Goal: Task Accomplishment & Management: Use online tool/utility

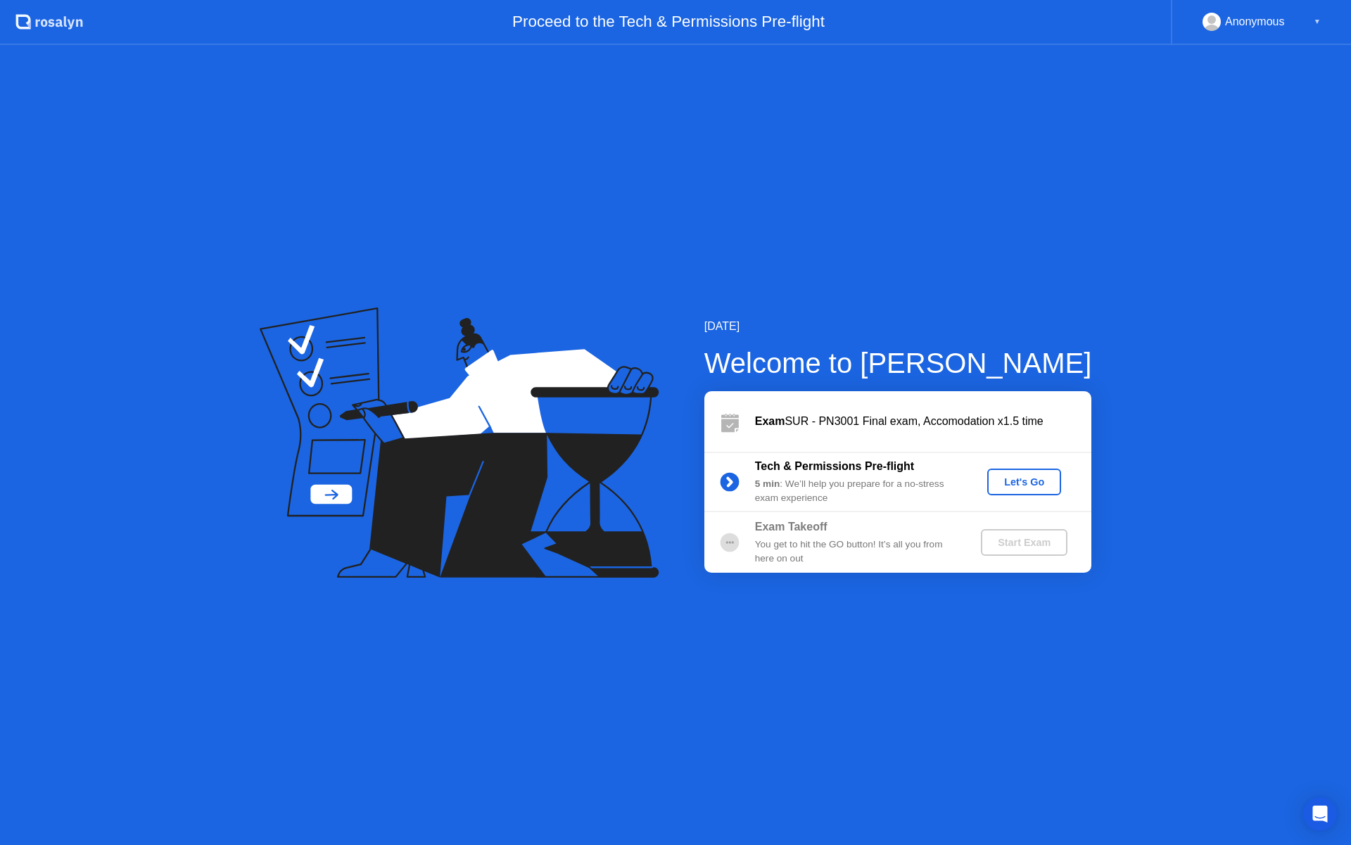
click at [1012, 477] on div "Let's Go" at bounding box center [1024, 481] width 63 height 11
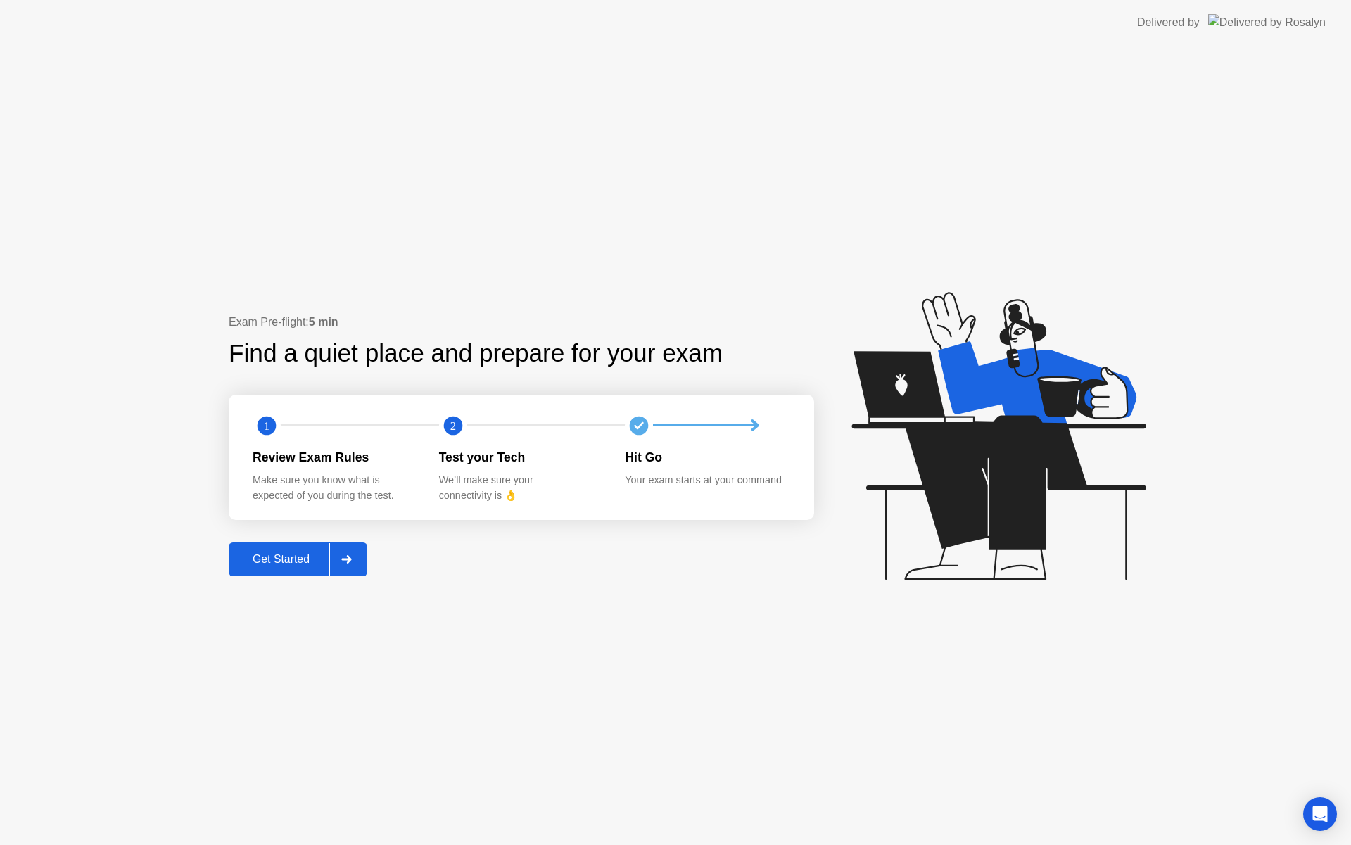
click at [354, 571] on div at bounding box center [346, 559] width 34 height 32
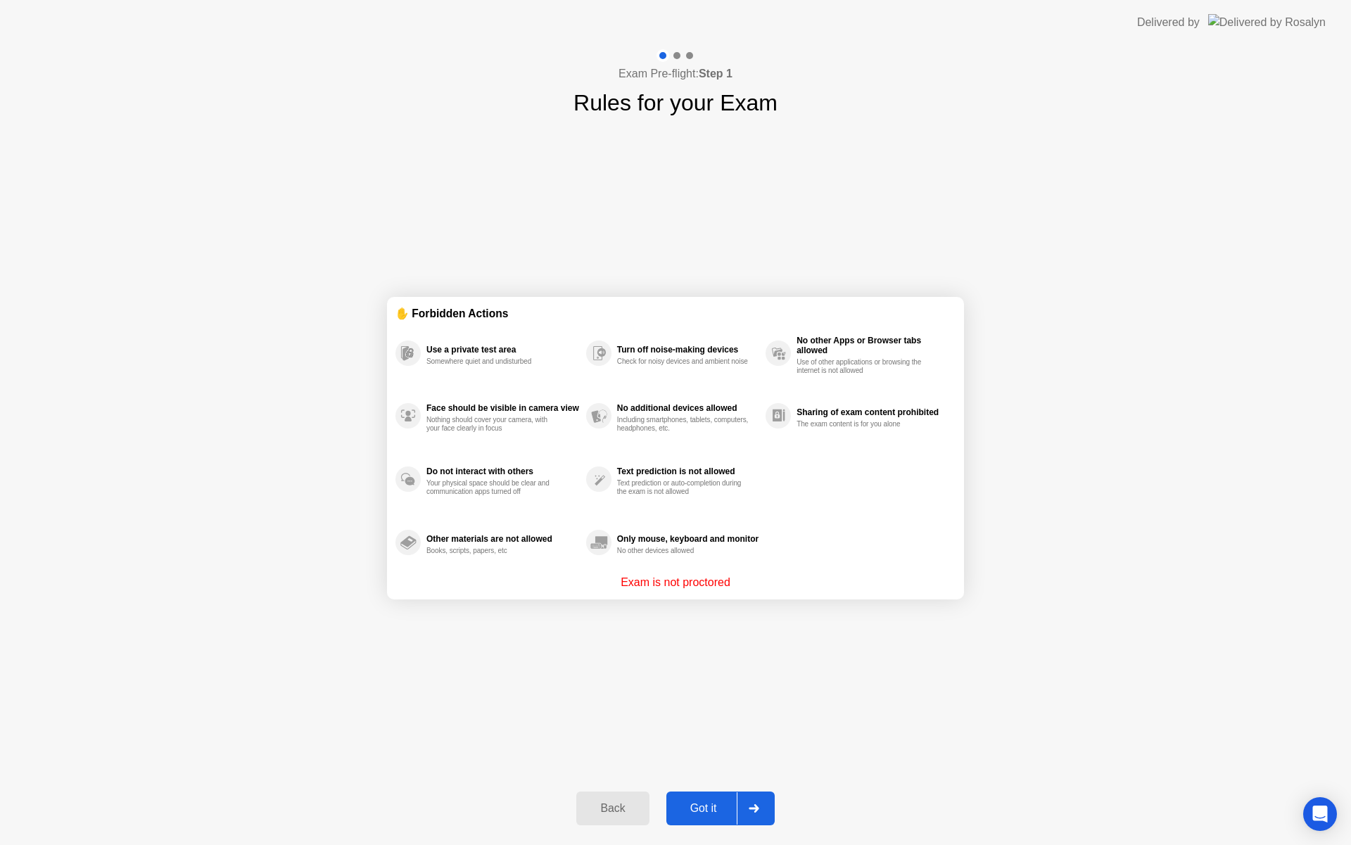
click at [750, 811] on icon at bounding box center [754, 808] width 11 height 8
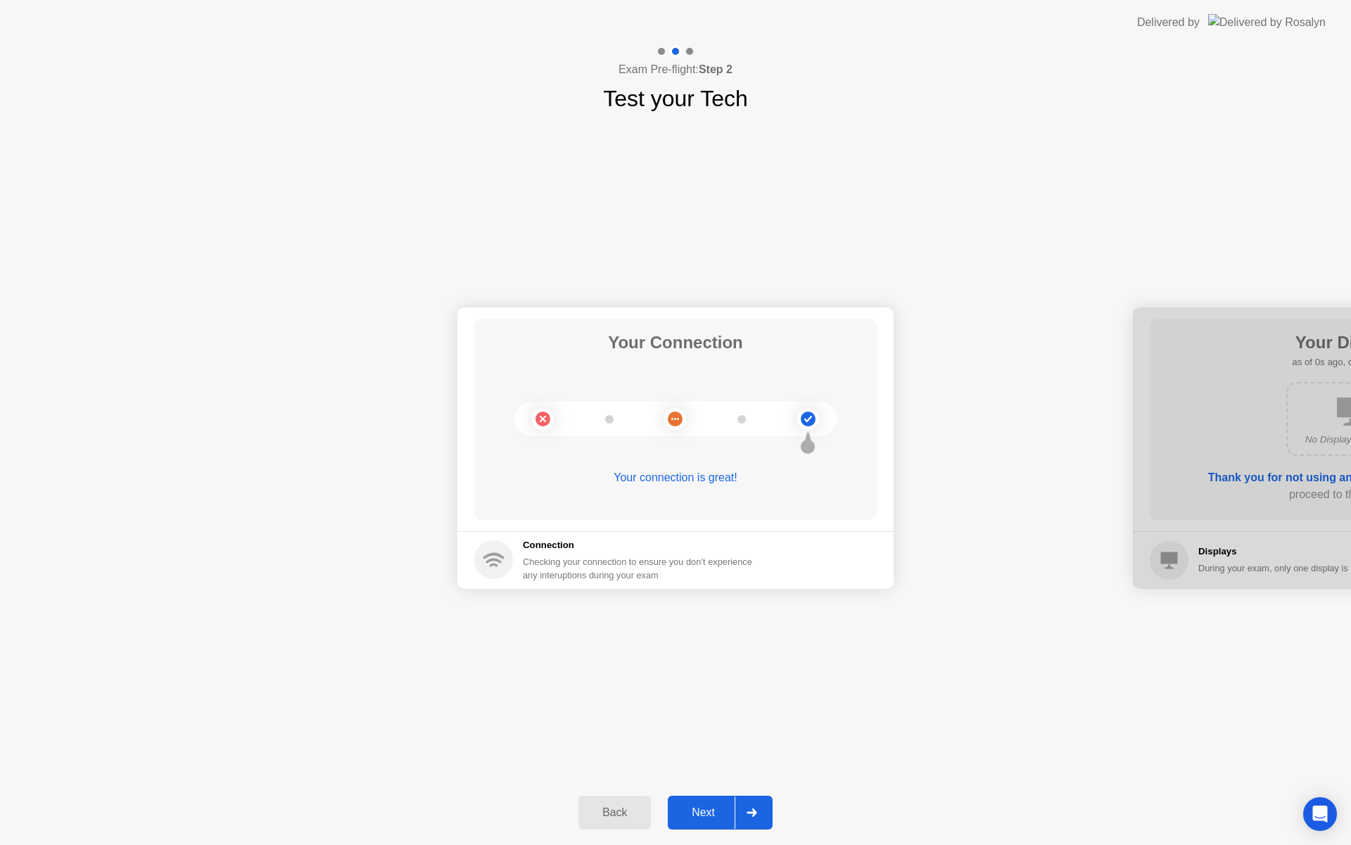
click at [756, 818] on div at bounding box center [752, 813] width 34 height 32
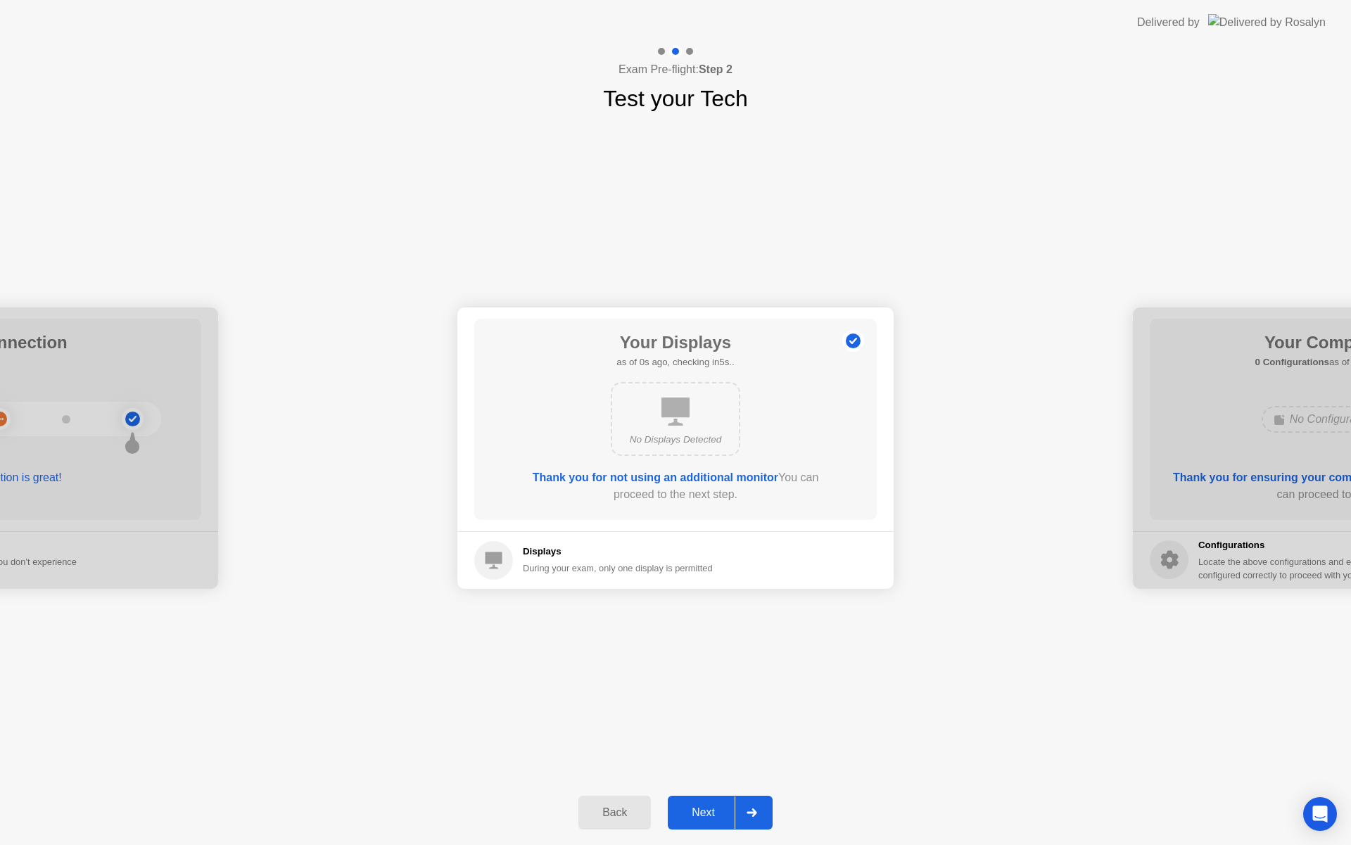
click at [756, 818] on div at bounding box center [752, 813] width 34 height 32
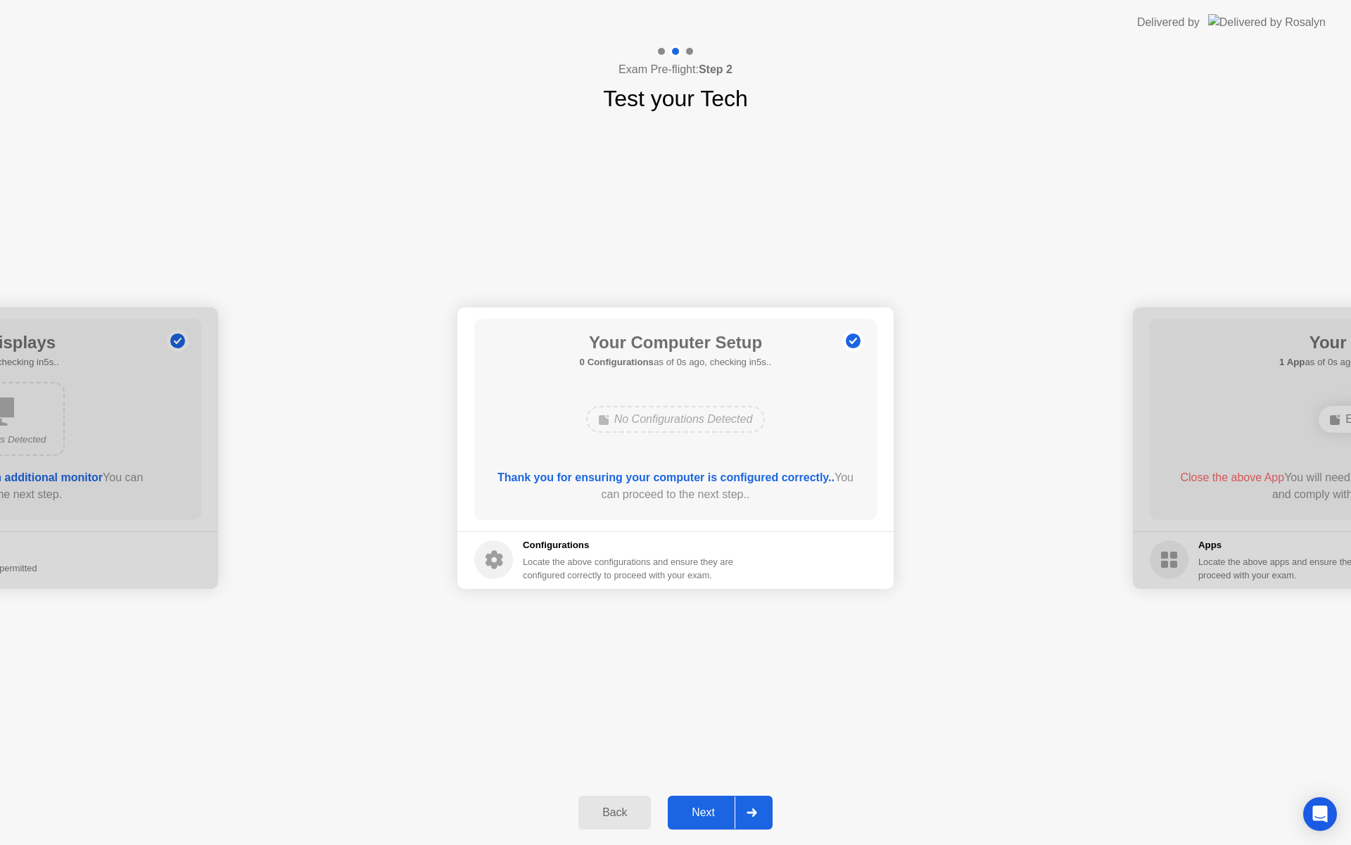
click at [756, 818] on div at bounding box center [752, 813] width 34 height 32
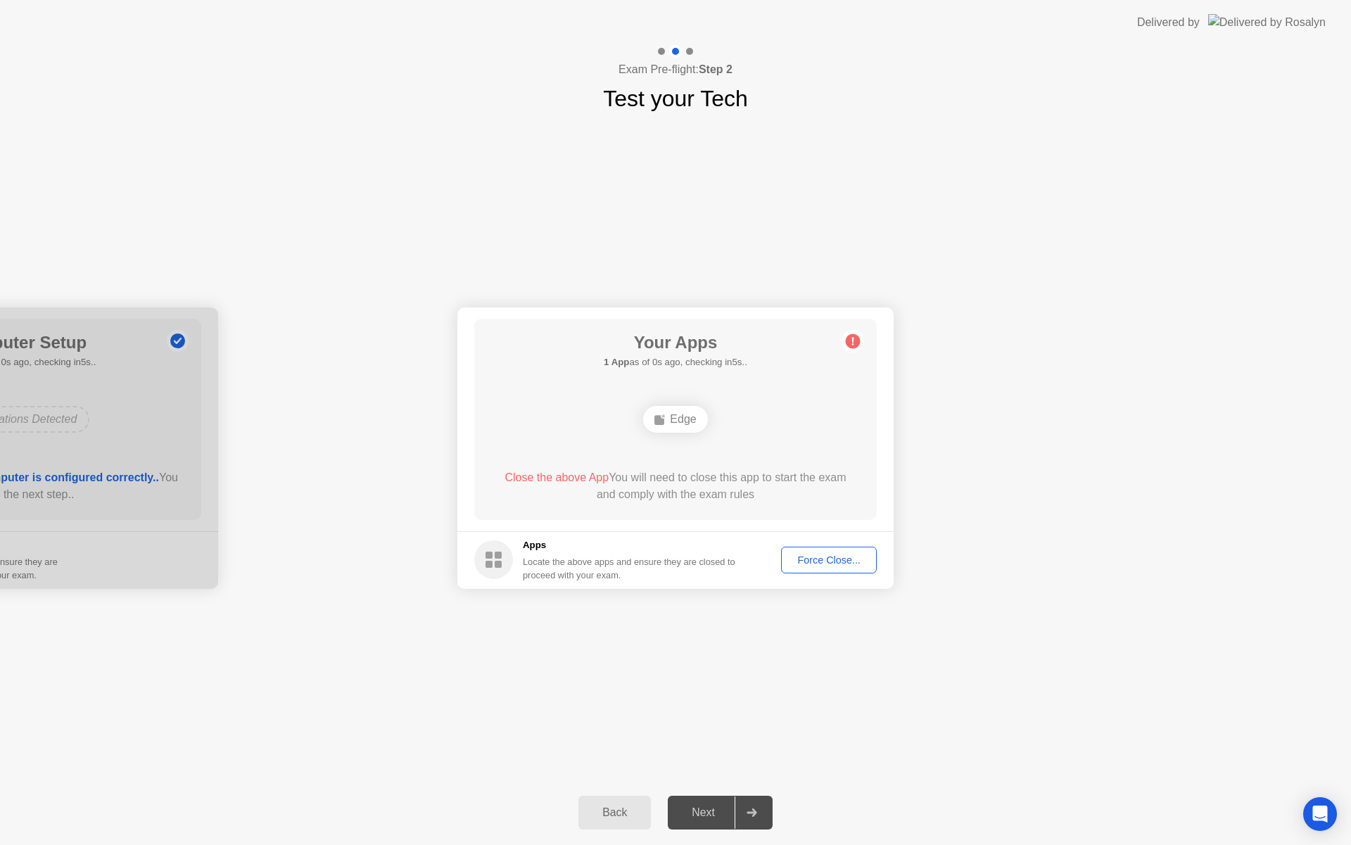
click at [756, 818] on div at bounding box center [752, 813] width 34 height 32
click at [844, 563] on div "Force Close..." at bounding box center [829, 559] width 86 height 11
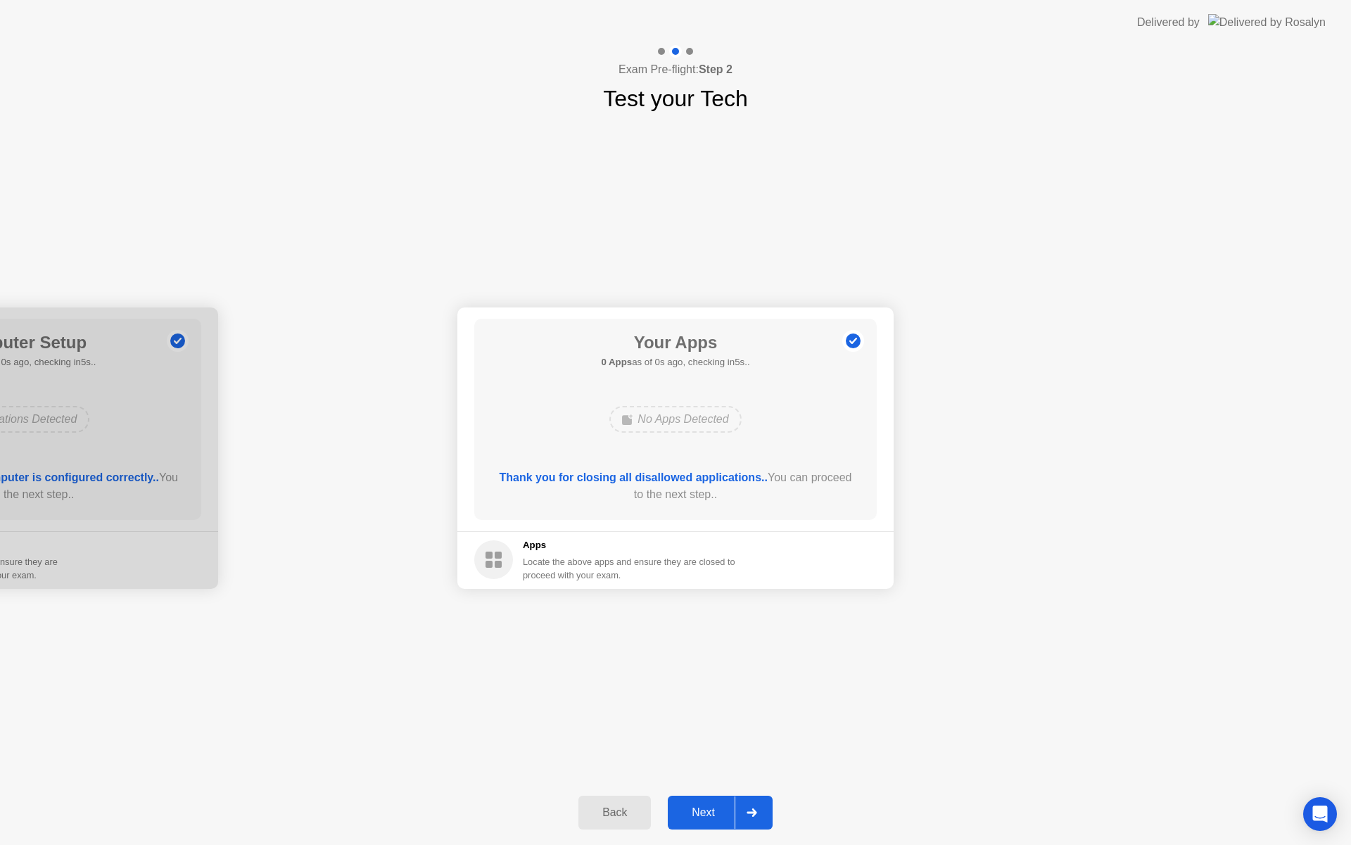
click at [747, 811] on icon at bounding box center [752, 812] width 11 height 8
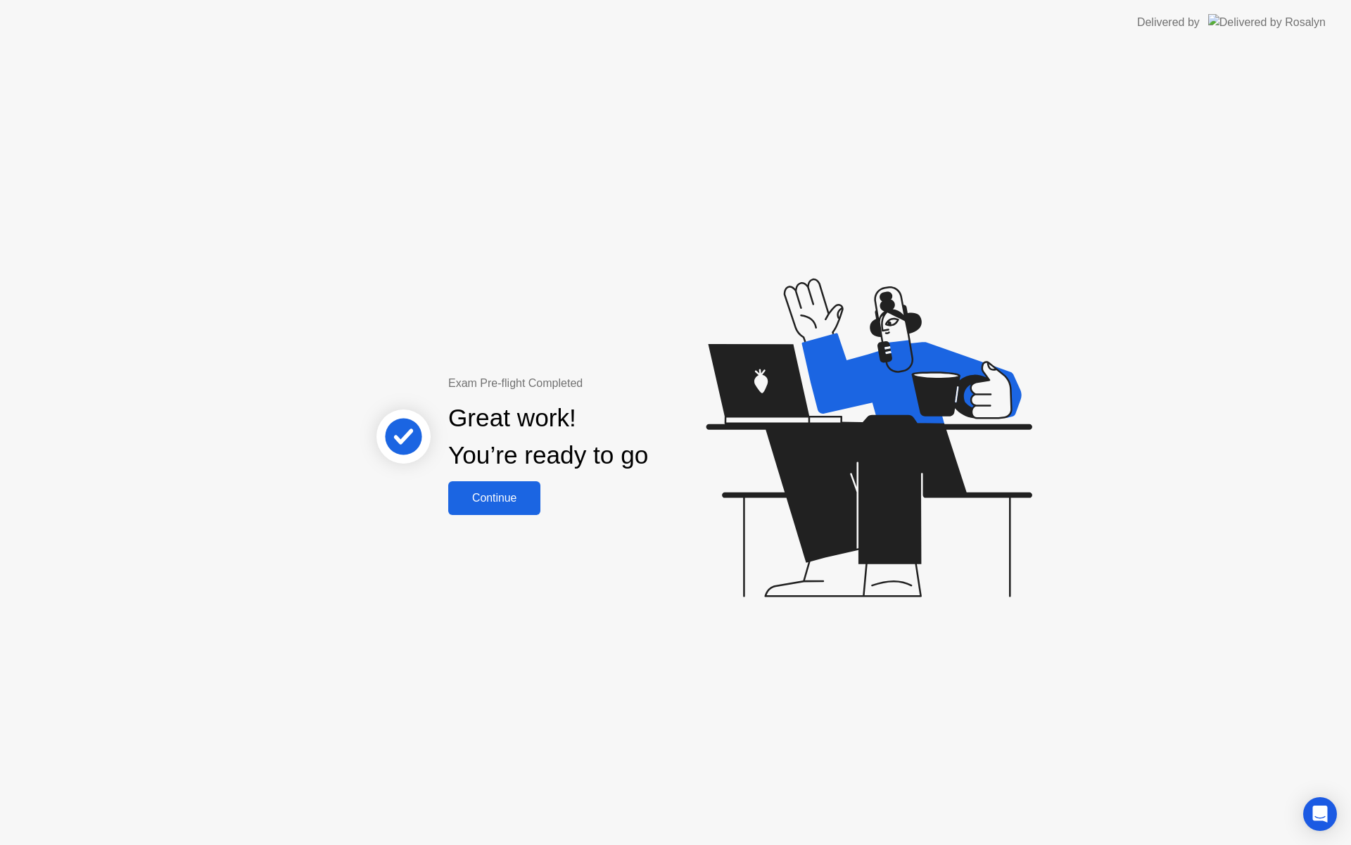
click at [522, 497] on div "Continue" at bounding box center [494, 498] width 84 height 13
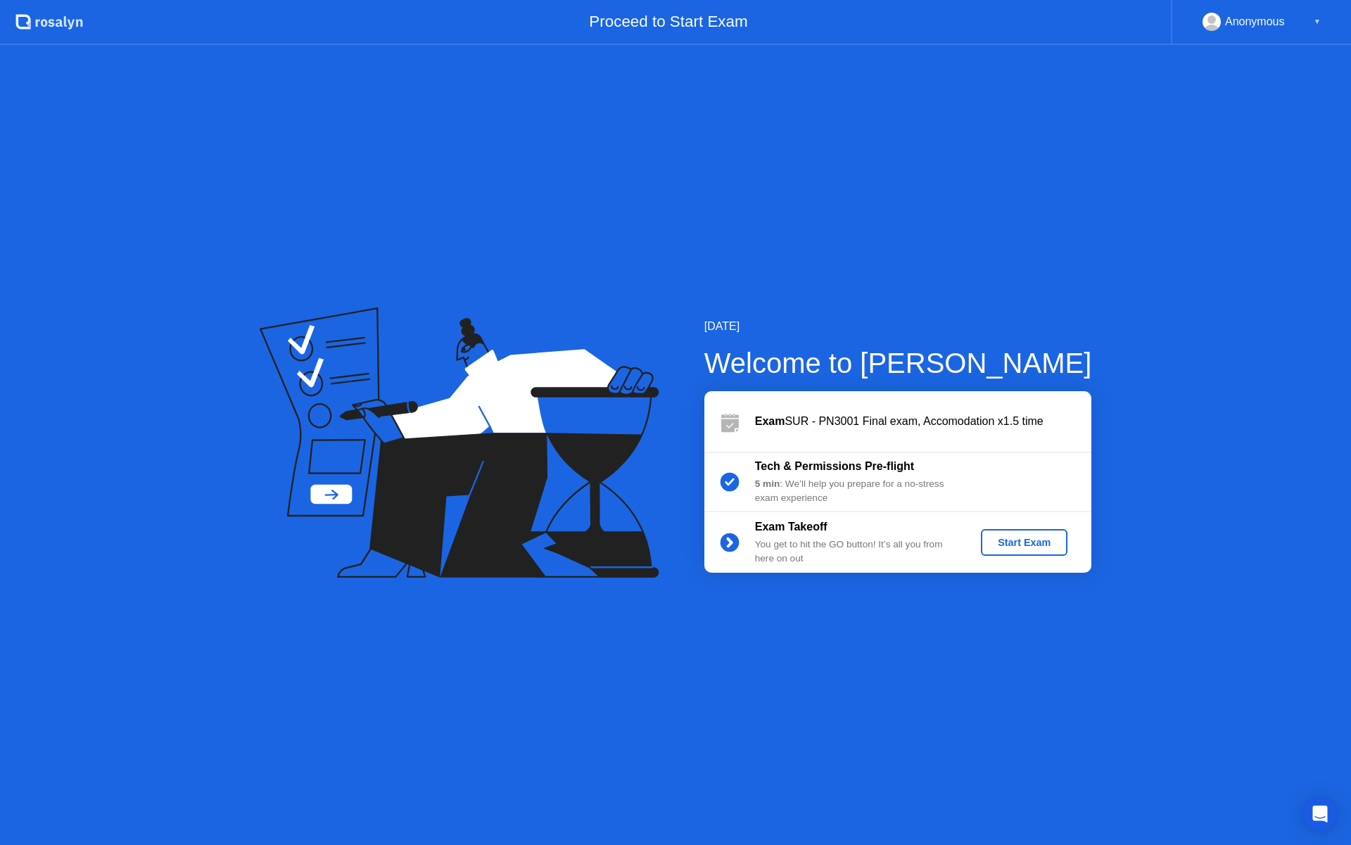
click at [1024, 548] on div "Start Exam" at bounding box center [1023, 542] width 75 height 11
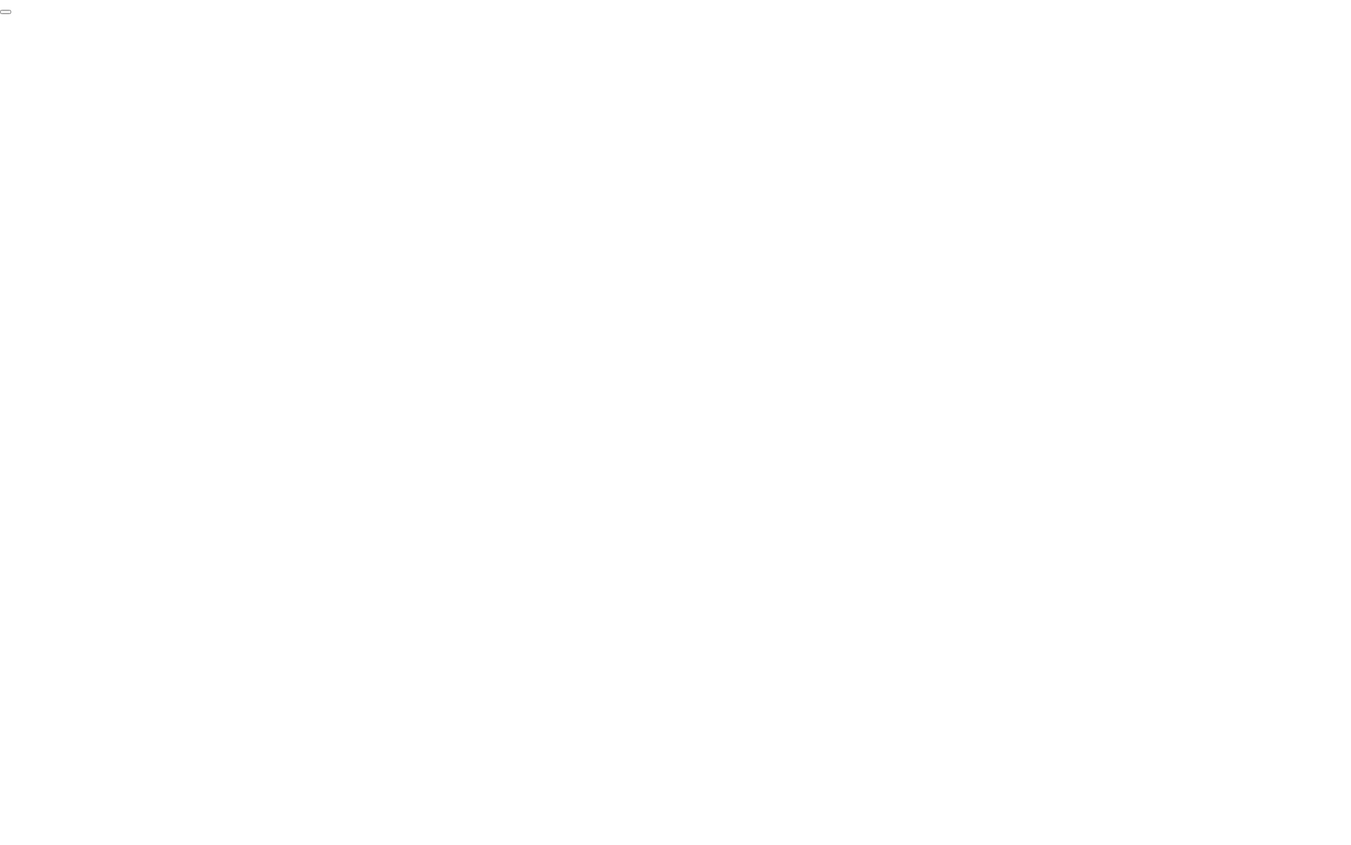
click div "End Proctoring Session"
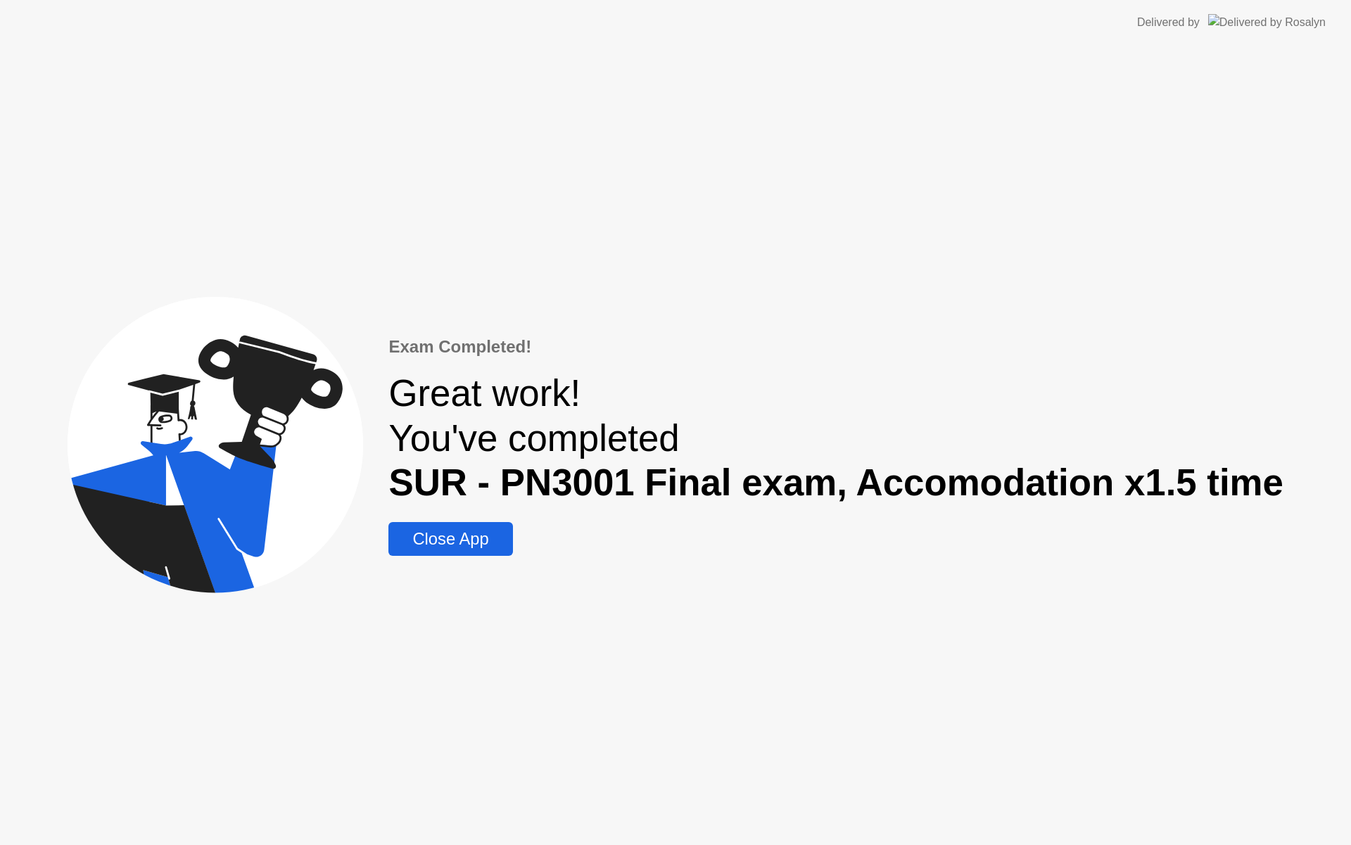
click at [499, 540] on div "Close App" at bounding box center [450, 539] width 115 height 20
